Goal: Task Accomplishment & Management: Complete application form

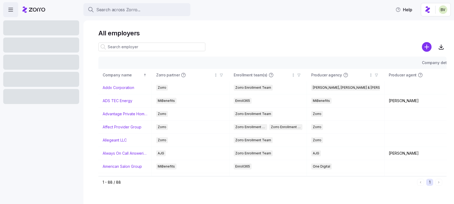
click at [116, 10] on span "Search across Zorro..." at bounding box center [118, 9] width 44 height 7
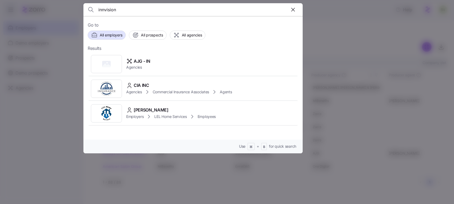
type input "innvision"
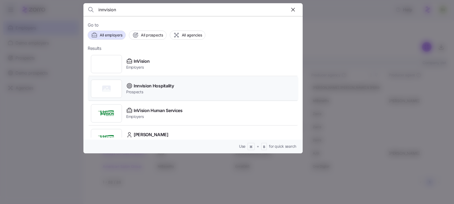
click at [110, 86] on rect at bounding box center [106, 88] width 9 height 6
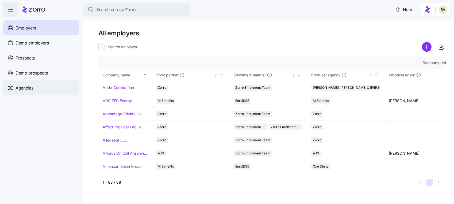
click at [27, 89] on span "Agencies" at bounding box center [25, 88] width 18 height 7
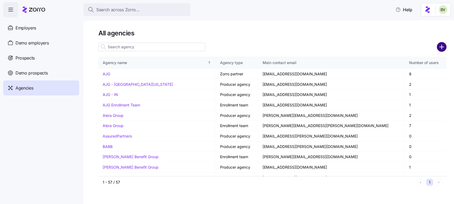
click at [440, 46] on circle "add icon" at bounding box center [442, 47] width 9 height 9
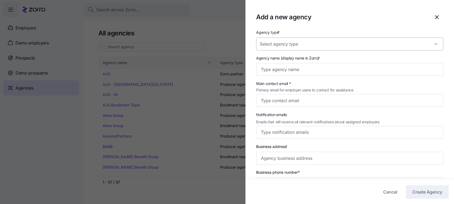
click at [278, 45] on input "Agency type *" at bounding box center [349, 43] width 187 height 13
click at [278, 69] on span "Producer" at bounding box center [271, 71] width 16 height 6
type input "Producer"
click at [275, 69] on input "Agency name (display name in Zorro) *" at bounding box center [349, 69] width 187 height 13
type input "MMA - Georgia"
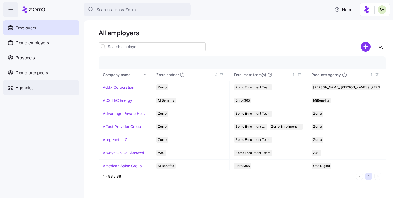
click at [27, 91] on span "Agencies" at bounding box center [25, 88] width 18 height 7
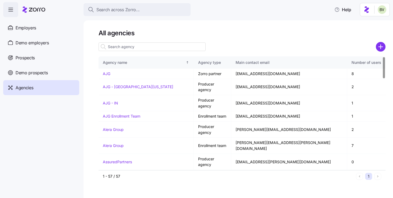
click at [152, 47] on input at bounding box center [151, 47] width 107 height 9
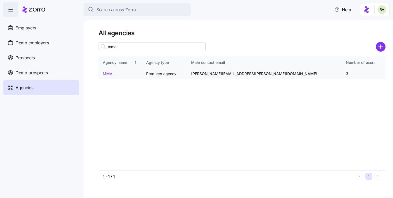
type input "mma"
click at [109, 74] on link "MMA" at bounding box center [108, 73] width 10 height 5
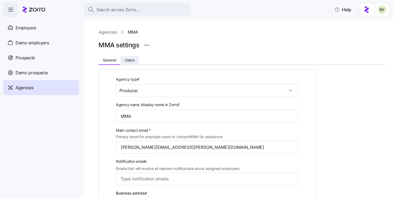
click at [133, 61] on span "Users" at bounding box center [130, 60] width 10 height 4
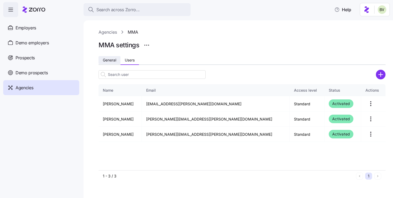
click at [115, 60] on span "General" at bounding box center [109, 60] width 13 height 4
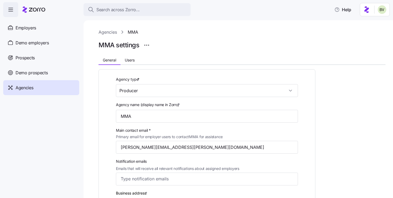
click at [47, 86] on div "Agencies" at bounding box center [41, 87] width 76 height 15
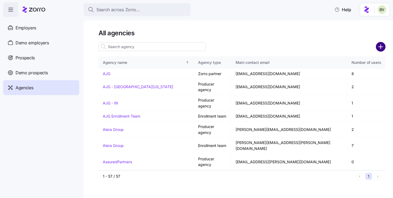
click at [378, 46] on circle "add icon" at bounding box center [380, 47] width 9 height 9
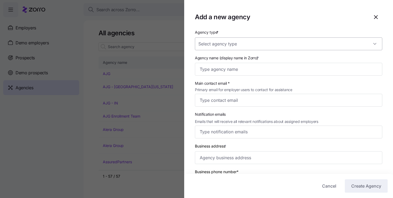
click at [233, 45] on input "Agency type *" at bounding box center [288, 43] width 187 height 13
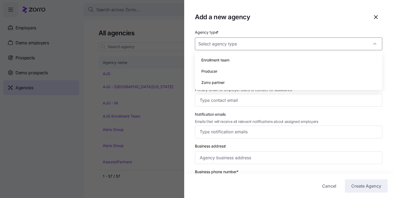
click at [230, 69] on div "Producer" at bounding box center [288, 71] width 183 height 11
type input "Producer"
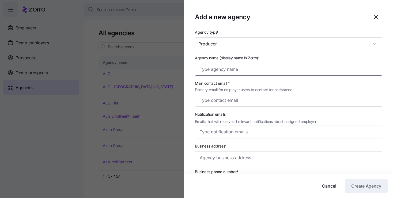
click at [220, 72] on input "Agency name (display name in Zorro) *" at bounding box center [288, 69] width 187 height 13
type input "MMA - Georgia"
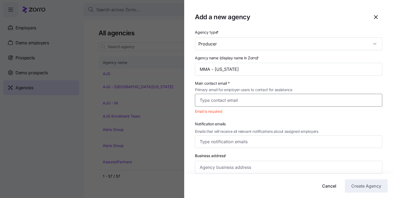
paste input "Erin.Keeler@MarshMMA.com"
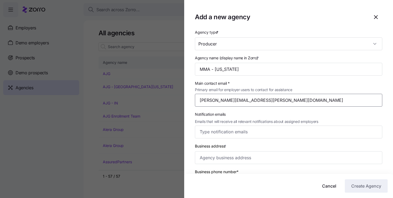
type input "Erin.Keeler@MarshMMA.com"
click at [192, 93] on div "Agency type * Producer Agency name (display name in Zorro) * MMA - Georgia Main…" at bounding box center [288, 140] width 209 height 222
click at [213, 135] on input "Notification emails Emails that will receive all relevant notifications about a…" at bounding box center [284, 132] width 168 height 7
click at [216, 159] on input "Business address *" at bounding box center [288, 157] width 187 height 13
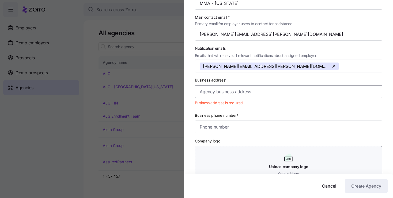
scroll to position [84, 0]
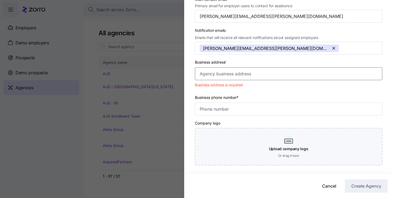
paste input "4401 Northside Parkway | Suite 800 | Atlanta, GA | 30327"
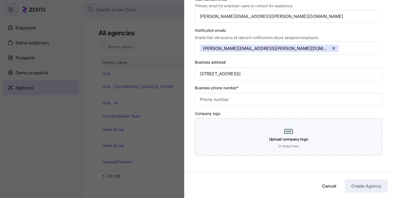
type input "4401 Northside Pkwy NW suite 800, Atlanta, GA 30327, USA"
click at [240, 97] on input "Business phone number*" at bounding box center [288, 99] width 187 height 13
paste input "(678) 488-0736"
type input "(678) 488-0736"
click at [263, 89] on div "Business phone number* (678) 488-0736" at bounding box center [288, 95] width 187 height 21
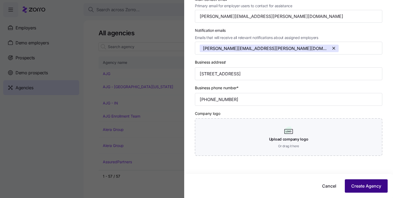
click at [362, 189] on button "Create Agency" at bounding box center [365, 185] width 43 height 13
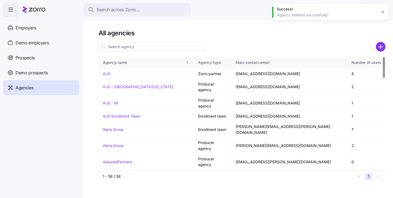
click at [155, 50] on input at bounding box center [151, 47] width 107 height 9
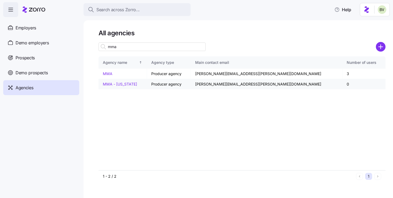
type input "mma"
click at [124, 85] on link "MMA - Georgia" at bounding box center [120, 84] width 34 height 5
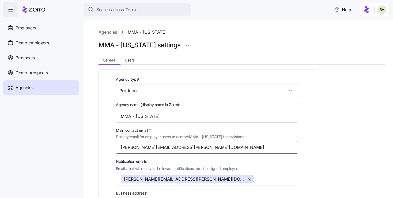
drag, startPoint x: 181, startPoint y: 147, endPoint x: 114, endPoint y: 146, distance: 67.1
click at [114, 146] on div "Main contact email * Primary email for employer users to contact MMA - Georgia …" at bounding box center [207, 140] width 186 height 31
click at [135, 60] on button "Users" at bounding box center [129, 60] width 18 height 8
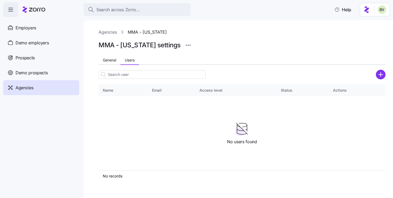
click at [137, 75] on input at bounding box center [151, 74] width 107 height 9
click at [378, 77] on circle "add icon" at bounding box center [380, 74] width 9 height 9
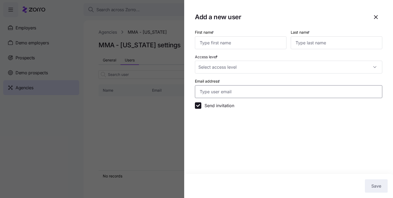
click at [254, 91] on input "Email address *" at bounding box center [288, 91] width 187 height 13
paste input "erin.keeler@marshmma.com"
type input "erin.keeler@marshmma.com"
click at [256, 72] on input "Access level *" at bounding box center [288, 67] width 187 height 13
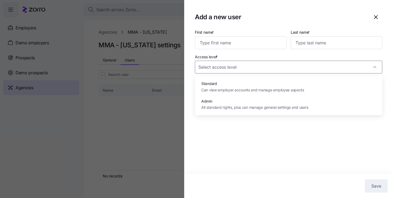
click at [247, 104] on div "Admin All standard rights, plus can manage general settings and users" at bounding box center [254, 104] width 107 height 12
type input "Admin"
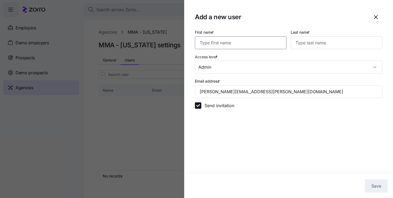
click at [232, 36] on input "First name *" at bounding box center [240, 42] width 91 height 13
drag, startPoint x: 226, startPoint y: 43, endPoint x: 209, endPoint y: 43, distance: 16.3
click at [209, 43] on input "Erin Keeler" at bounding box center [240, 42] width 91 height 13
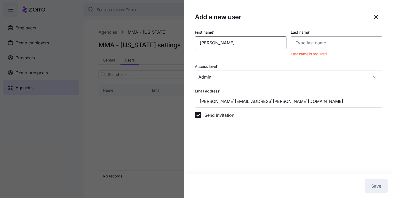
type input "Erin"
click at [301, 42] on input "Last name *" at bounding box center [335, 42] width 91 height 13
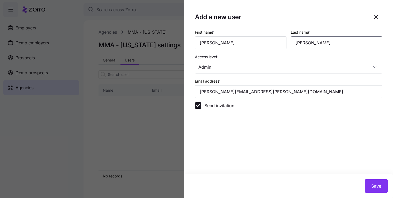
type input "Keeler"
click at [270, 189] on div "Save" at bounding box center [288, 185] width 198 height 13
click at [373, 186] on span "Save" at bounding box center [376, 186] width 10 height 6
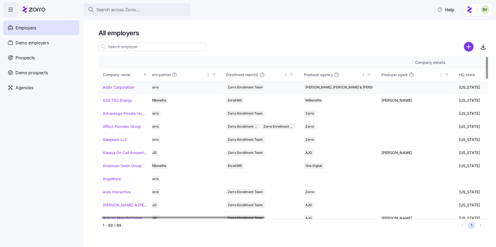
scroll to position [0, 5]
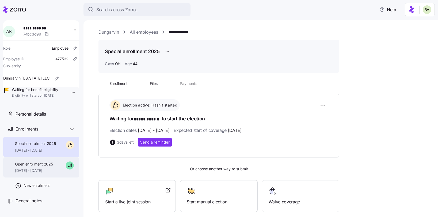
click at [46, 174] on span "[DATE] - [DATE]" at bounding box center [34, 170] width 38 height 5
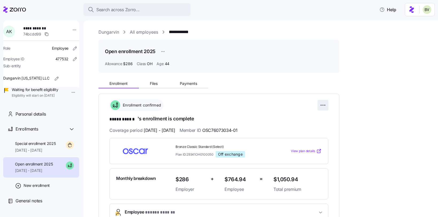
click at [324, 105] on html "**********" at bounding box center [219, 107] width 438 height 214
click at [354, 136] on html "**********" at bounding box center [219, 107] width 438 height 214
click at [186, 86] on button "Payments" at bounding box center [188, 84] width 40 height 8
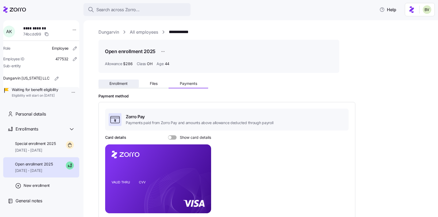
click at [120, 84] on span "Enrollment" at bounding box center [118, 84] width 18 height 4
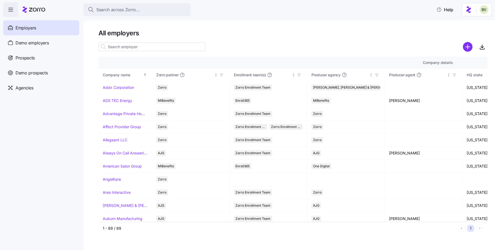
click at [132, 10] on span "Search across Zorro..." at bounding box center [117, 9] width 43 height 7
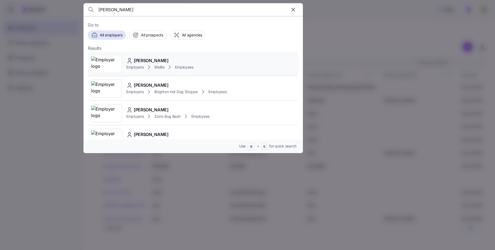
type input "cinthia"
drag, startPoint x: 170, startPoint y: 60, endPoint x: 134, endPoint y: 60, distance: 35.6
click at [134, 60] on div "Cinthia Siguenza" at bounding box center [159, 60] width 67 height 7
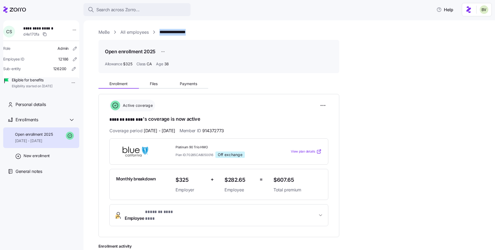
drag, startPoint x: 198, startPoint y: 32, endPoint x: 160, endPoint y: 32, distance: 37.7
click at [160, 32] on div "**********" at bounding box center [292, 32] width 389 height 7
copy link "**********"
